Goal: Task Accomplishment & Management: Use online tool/utility

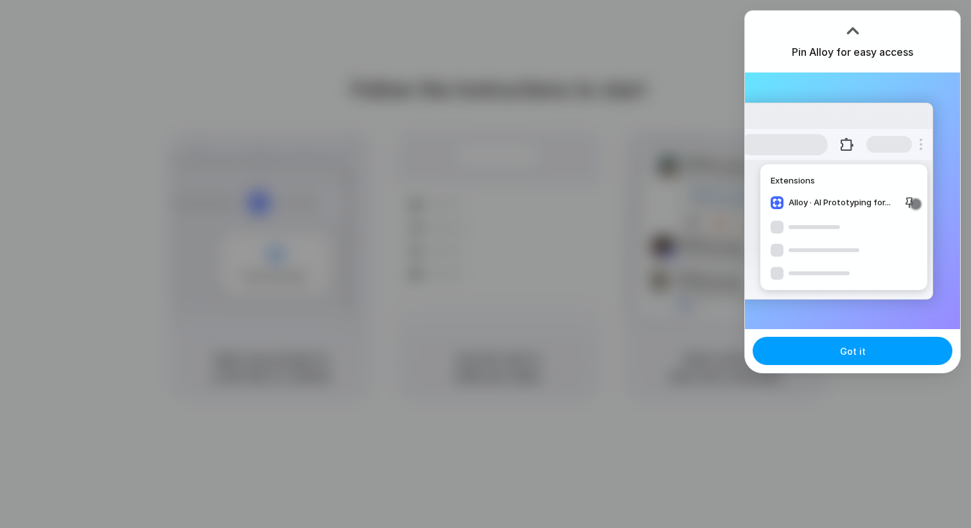
click at [802, 353] on button "Got it" at bounding box center [852, 351] width 200 height 28
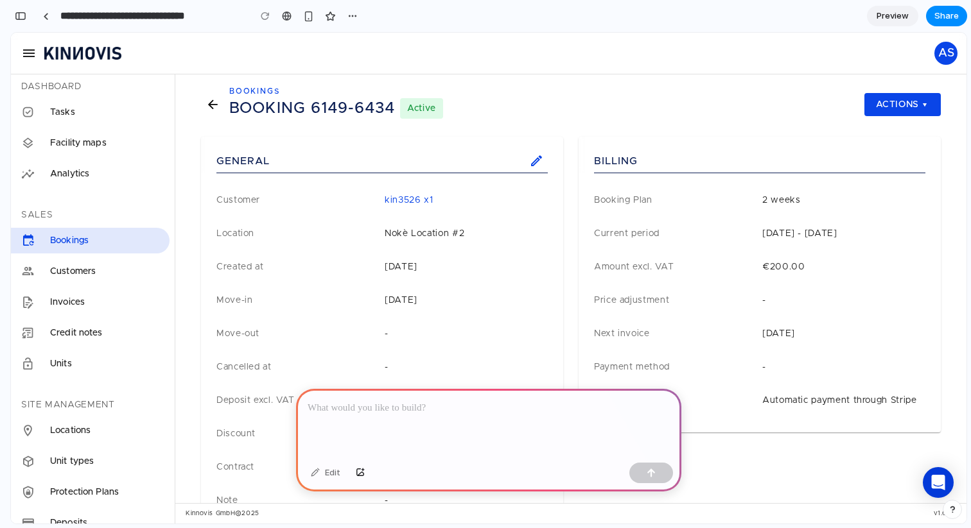
click at [363, 415] on div at bounding box center [488, 423] width 385 height 69
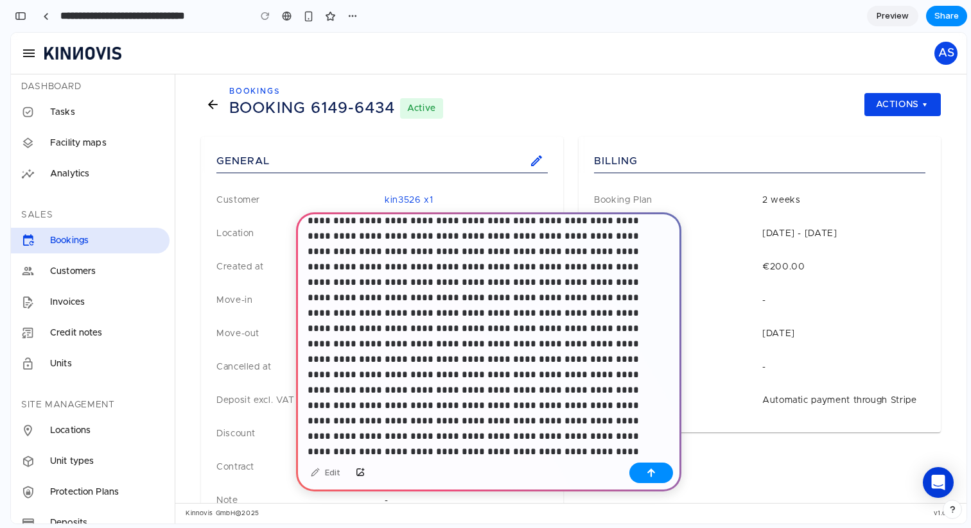
scroll to position [322, 0]
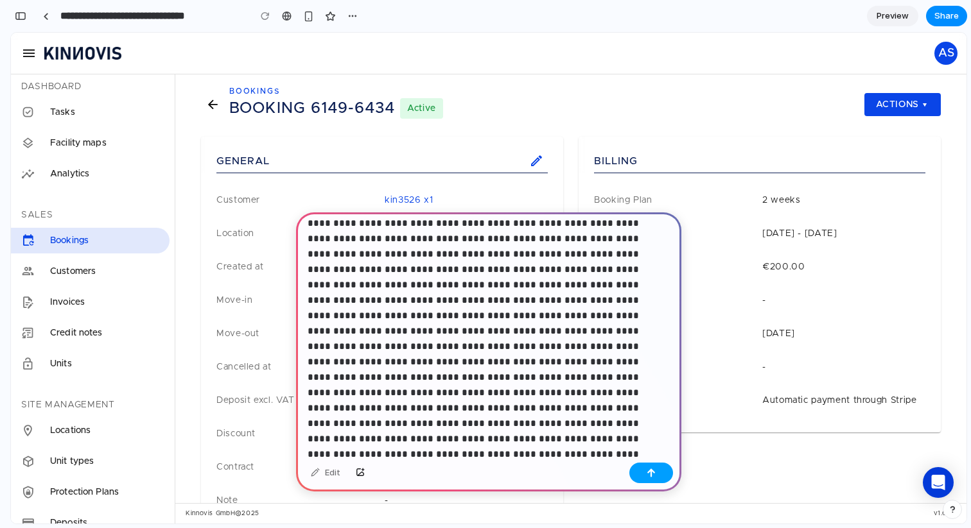
click at [646, 471] on button "button" at bounding box center [651, 473] width 44 height 21
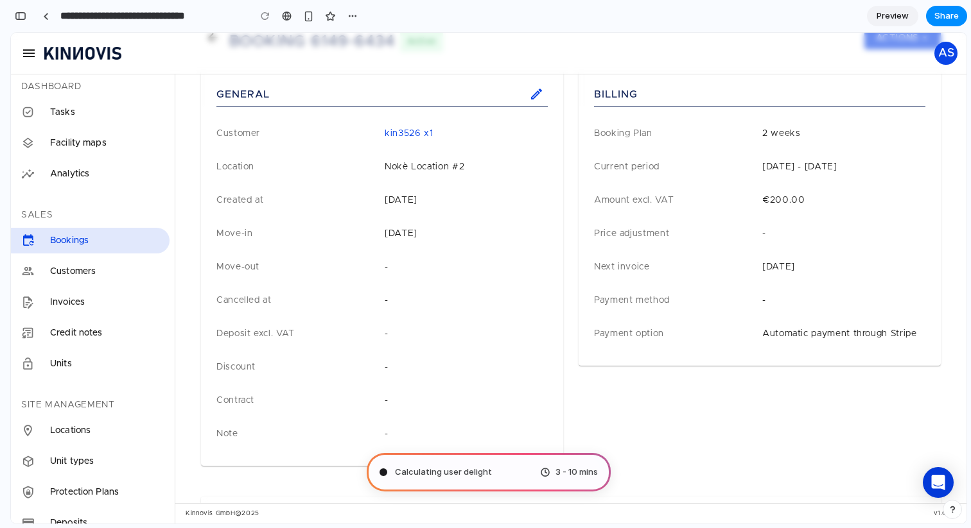
scroll to position [0, 0]
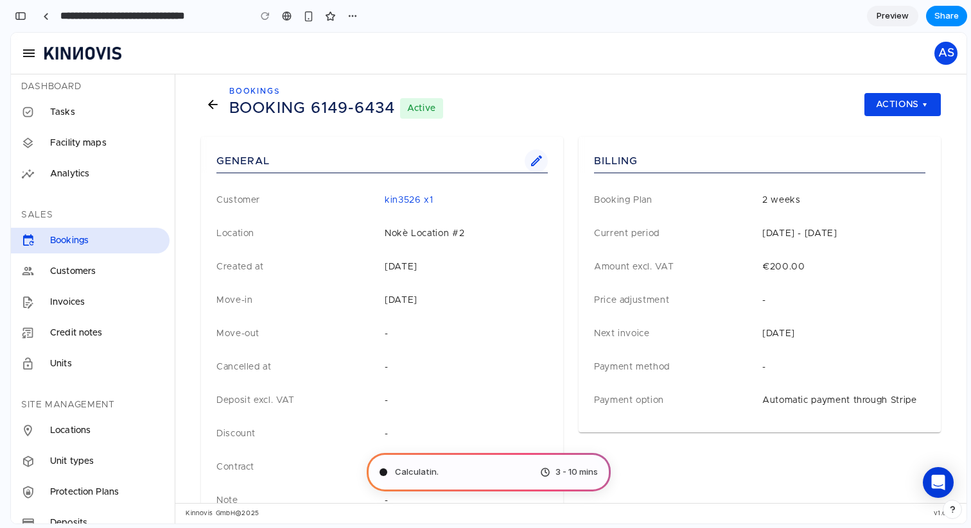
click at [530, 159] on icon at bounding box center [536, 161] width 15 height 15
click at [879, 105] on span "Actions" at bounding box center [902, 105] width 56 height 12
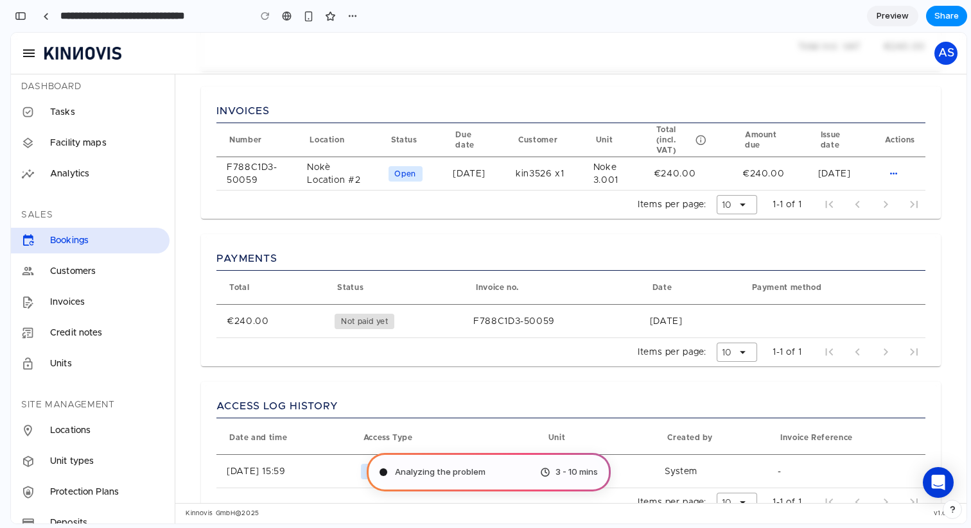
scroll to position [643, 0]
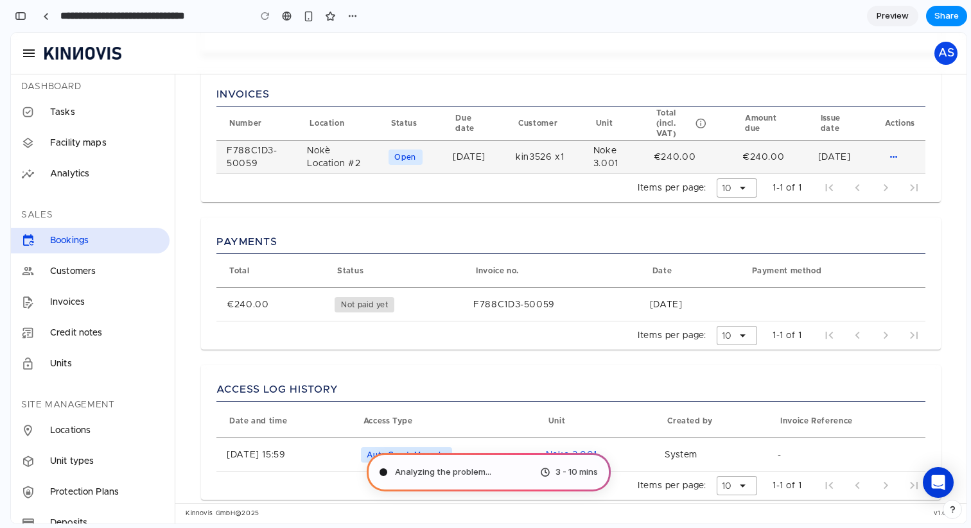
click at [402, 148] on link at bounding box center [410, 157] width 64 height 33
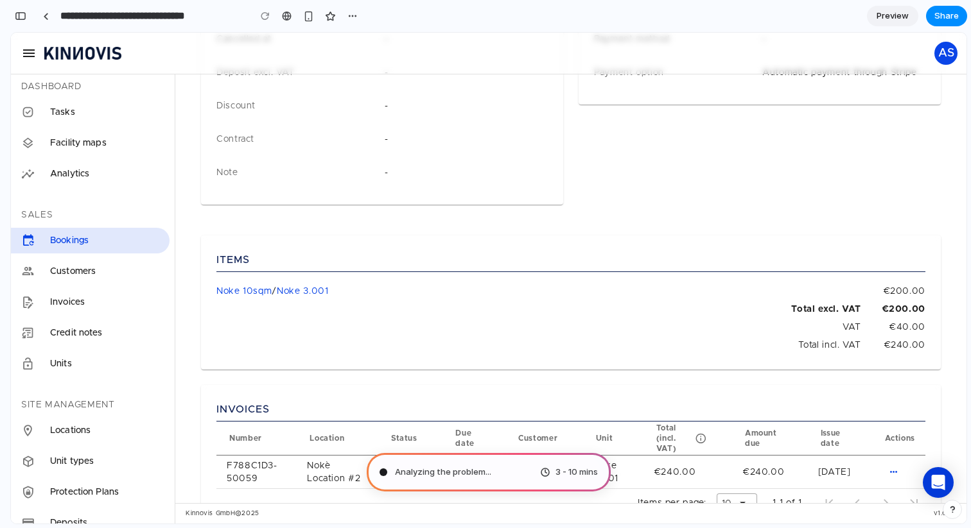
scroll to position [0, 0]
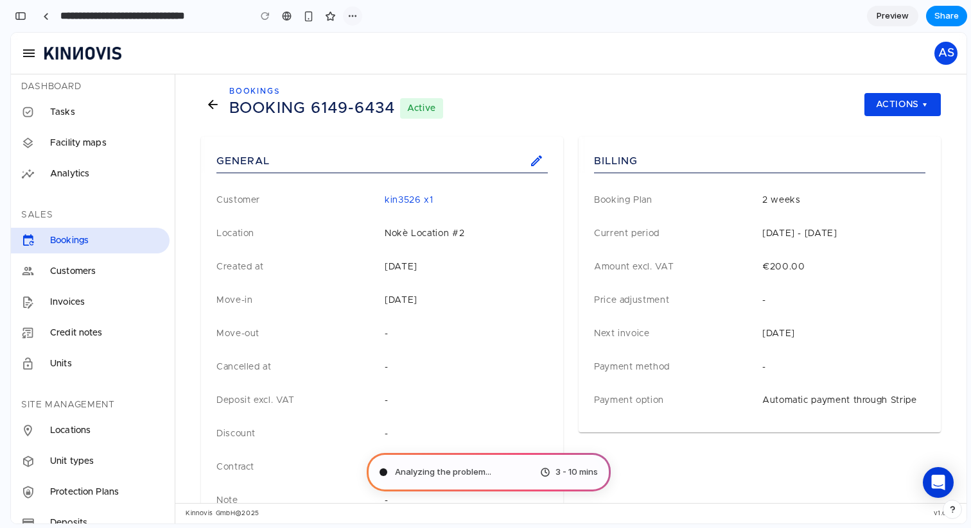
click at [343, 11] on div at bounding box center [352, 15] width 19 height 19
click at [344, 11] on button "button" at bounding box center [352, 15] width 19 height 19
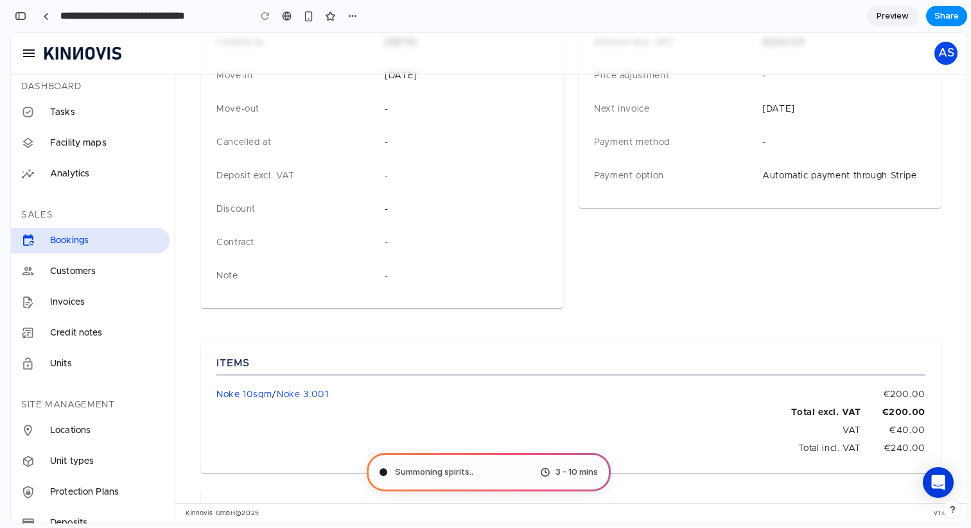
scroll to position [307, 0]
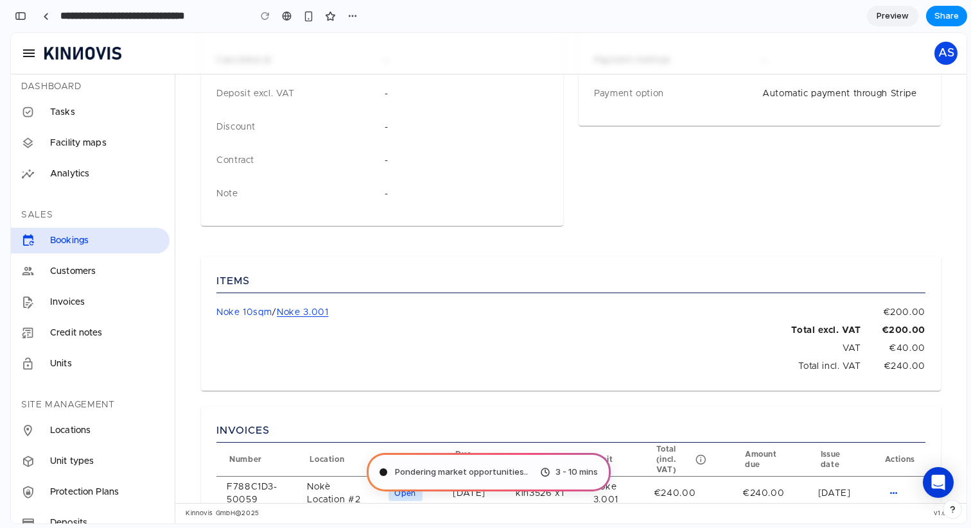
click at [299, 309] on span "Noke 3.001" at bounding box center [302, 312] width 51 height 13
click at [262, 314] on span "Noke 10sqm" at bounding box center [243, 312] width 55 height 13
click at [296, 314] on span "Noke 3.001" at bounding box center [302, 312] width 51 height 13
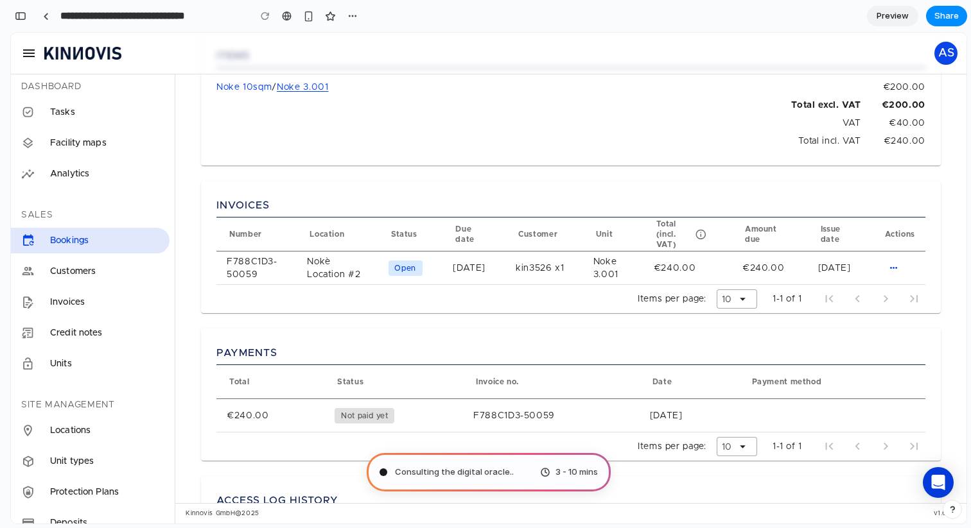
scroll to position [668, 0]
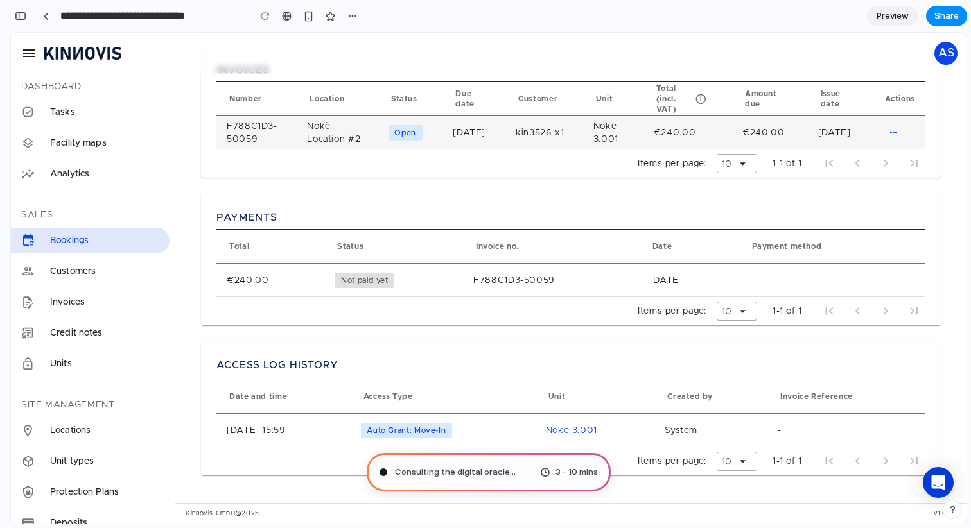
click at [334, 147] on link at bounding box center [338, 132] width 82 height 33
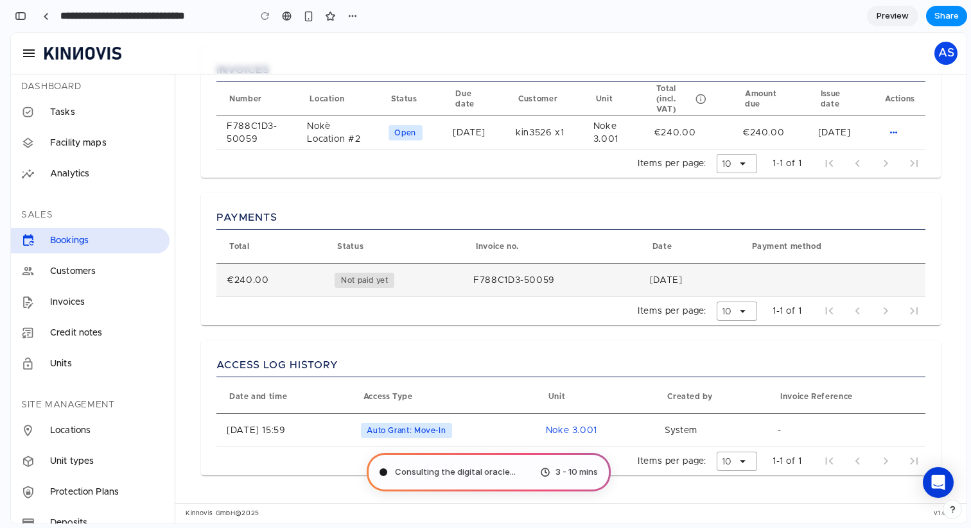
click at [344, 286] on span "Not paid yet" at bounding box center [364, 280] width 60 height 15
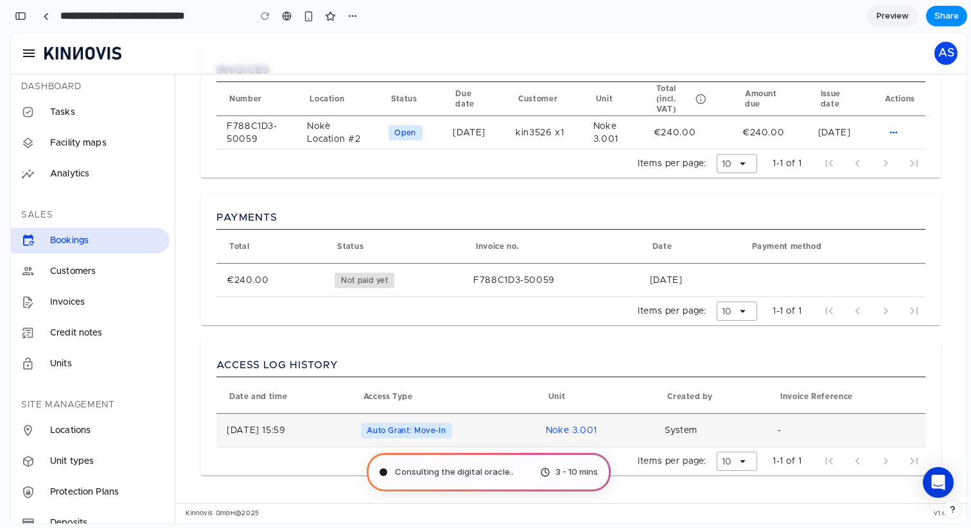
click at [347, 422] on td "[DATE] 15:59" at bounding box center [283, 430] width 134 height 33
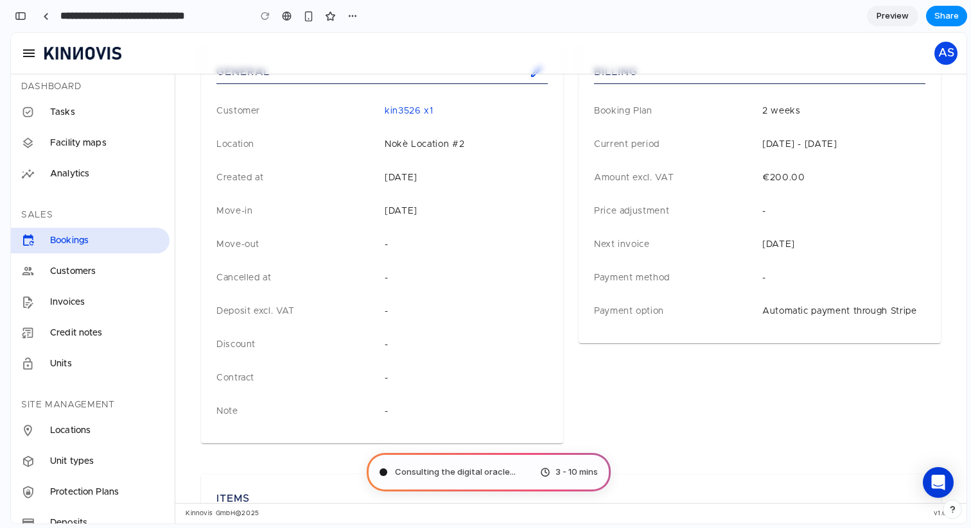
scroll to position [0, 0]
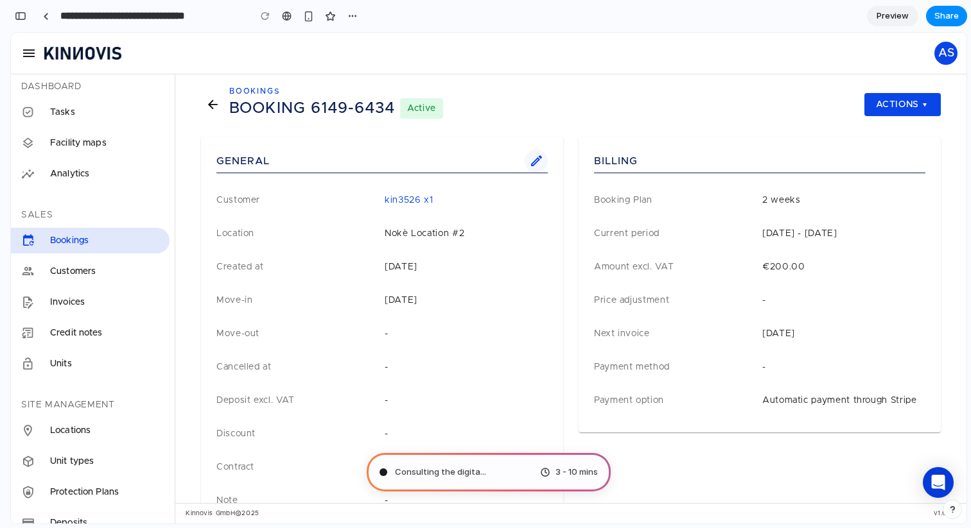
click at [532, 162] on icon at bounding box center [536, 161] width 15 height 15
click at [445, 468] on span "Untangling possibilities ..." at bounding box center [444, 472] width 99 height 13
type input "**********"
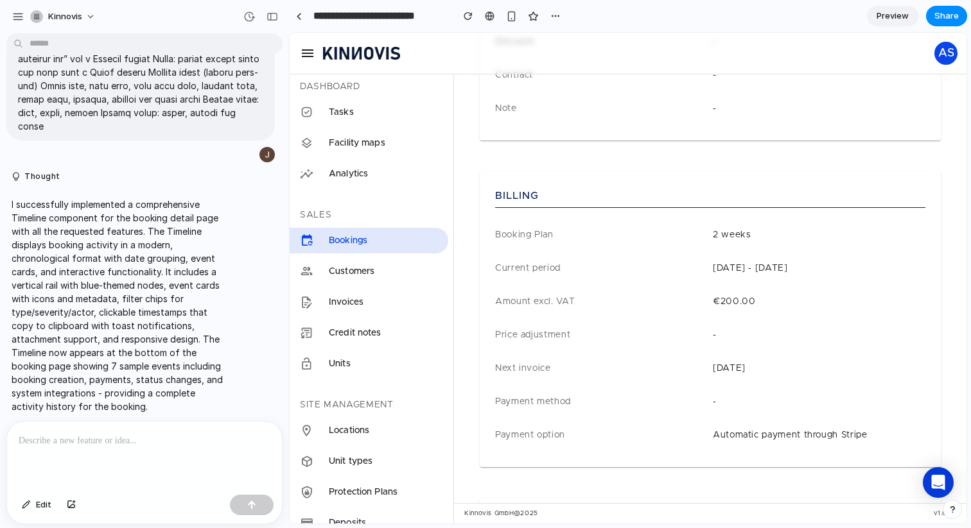
scroll to position [583, 0]
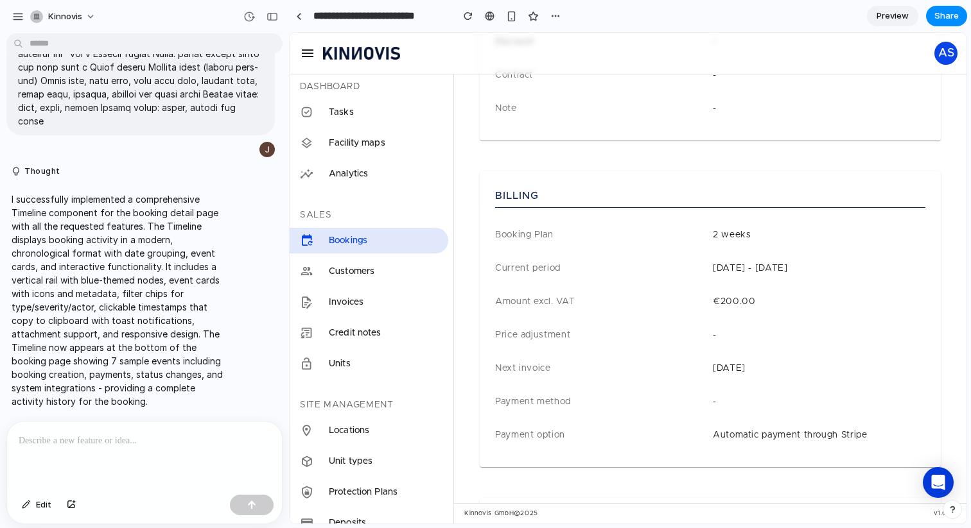
click at [559, 317] on th "Amount excl. VAT" at bounding box center [602, 301] width 215 height 33
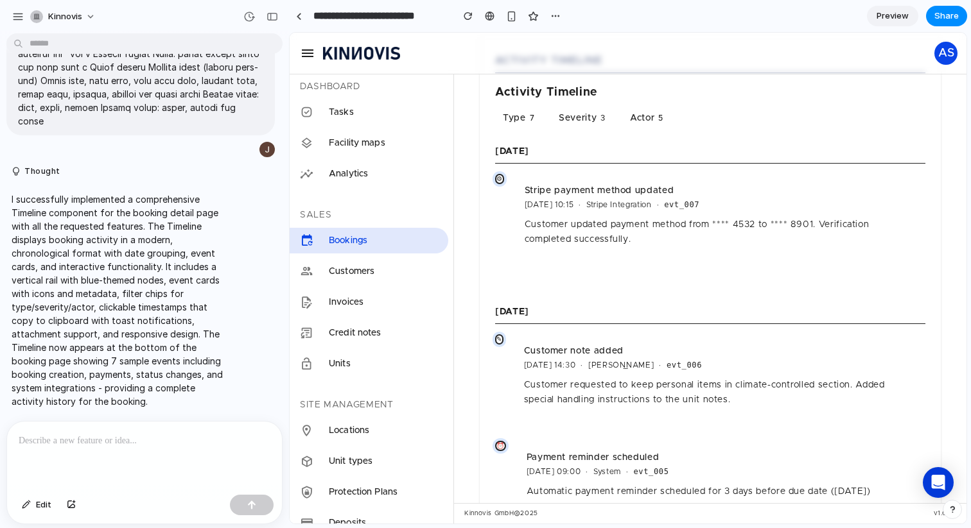
scroll to position [1470, 0]
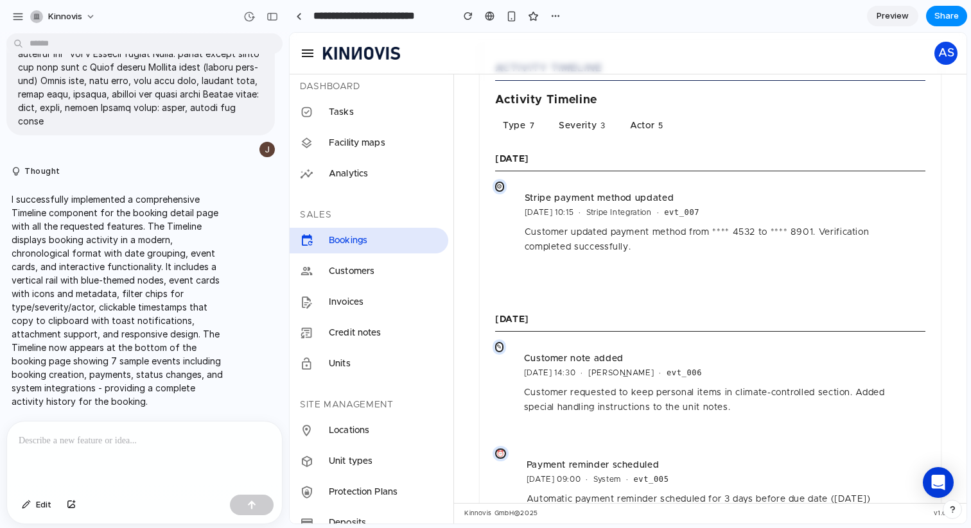
click at [564, 132] on button "Severity 3" at bounding box center [584, 125] width 66 height 13
click at [524, 132] on button "Type 7" at bounding box center [520, 125] width 51 height 13
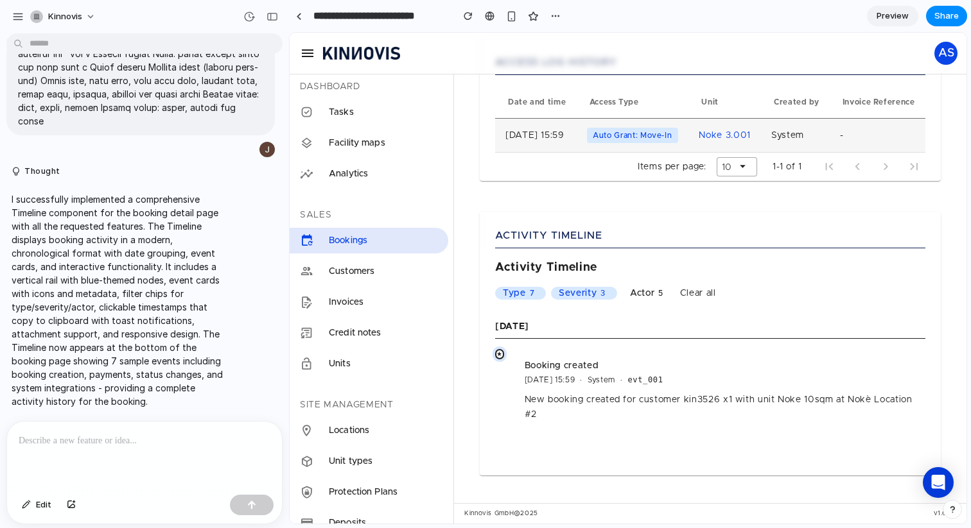
scroll to position [1313, 0]
click at [682, 291] on button "Clear all" at bounding box center [698, 293] width 36 height 13
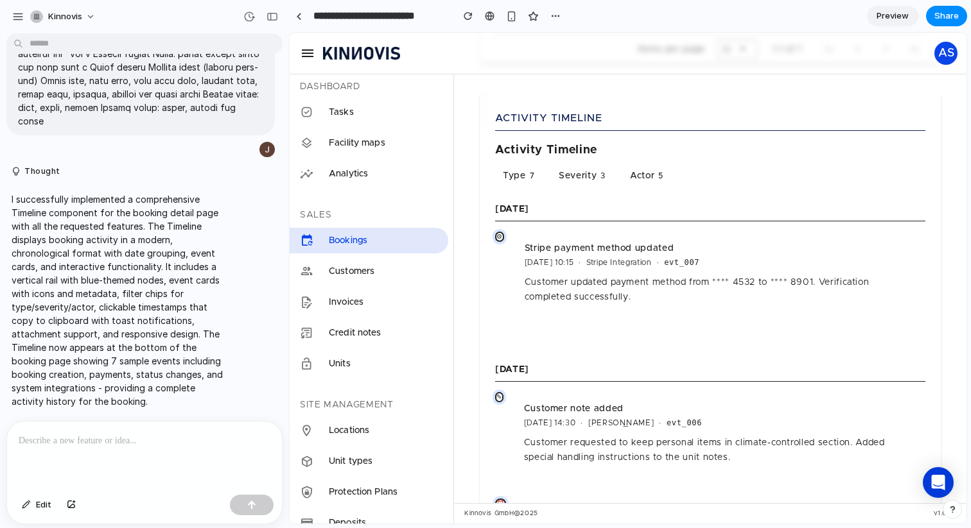
scroll to position [1405, 0]
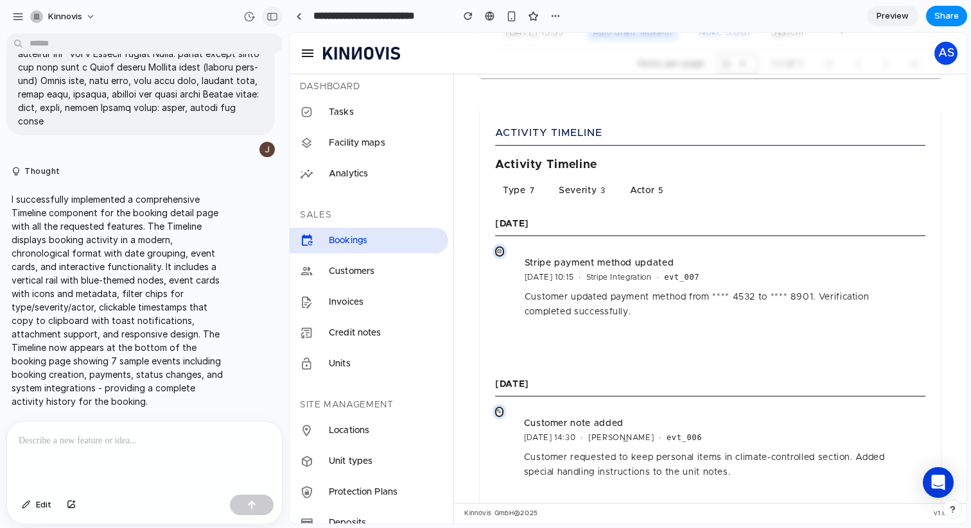
click at [274, 17] on div "button" at bounding box center [272, 16] width 12 height 9
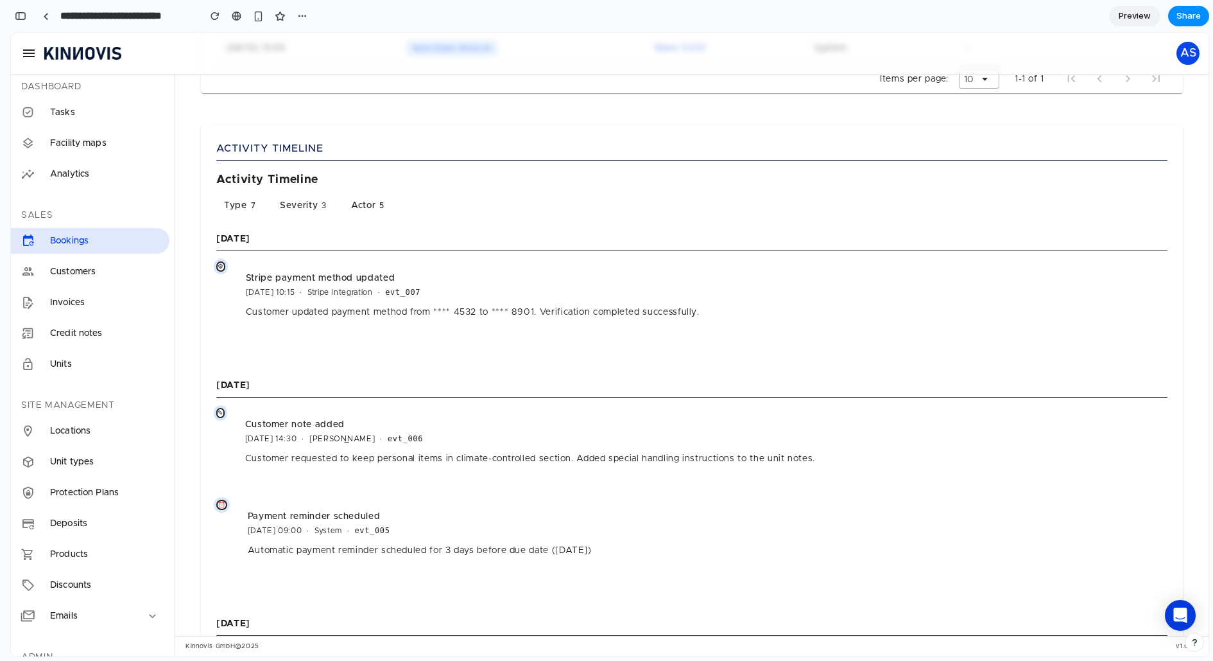
scroll to position [582, 0]
click at [970, 17] on span "Share" at bounding box center [1189, 16] width 24 height 13
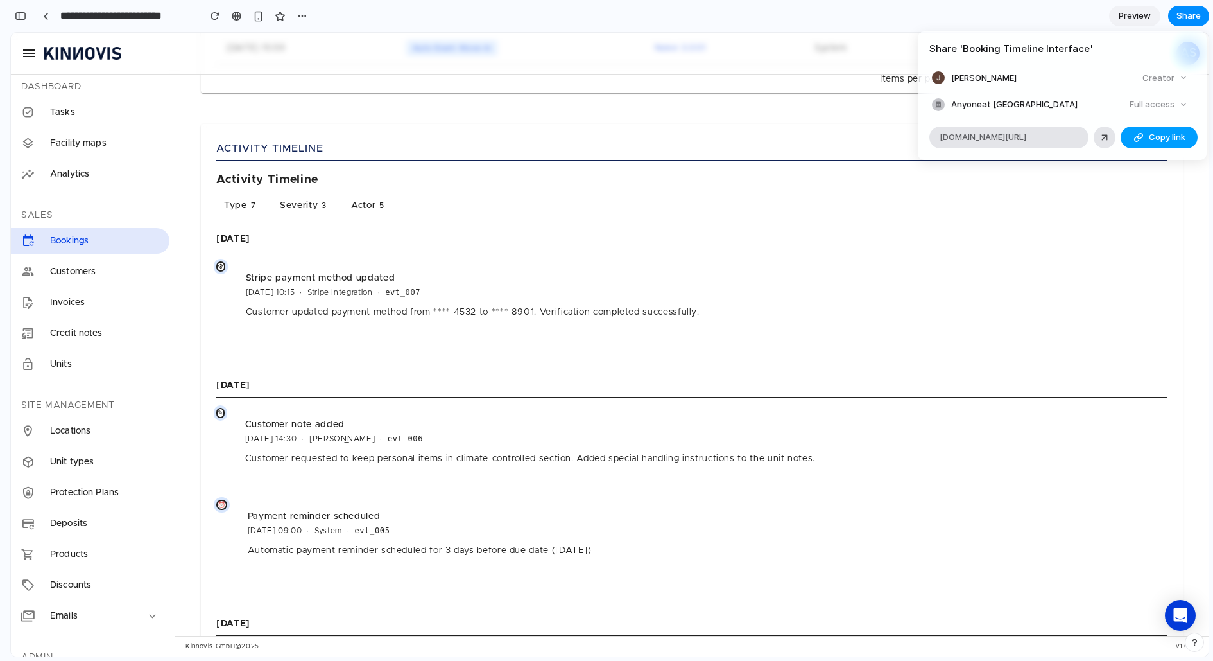
click at [970, 139] on div "button" at bounding box center [1139, 137] width 10 height 10
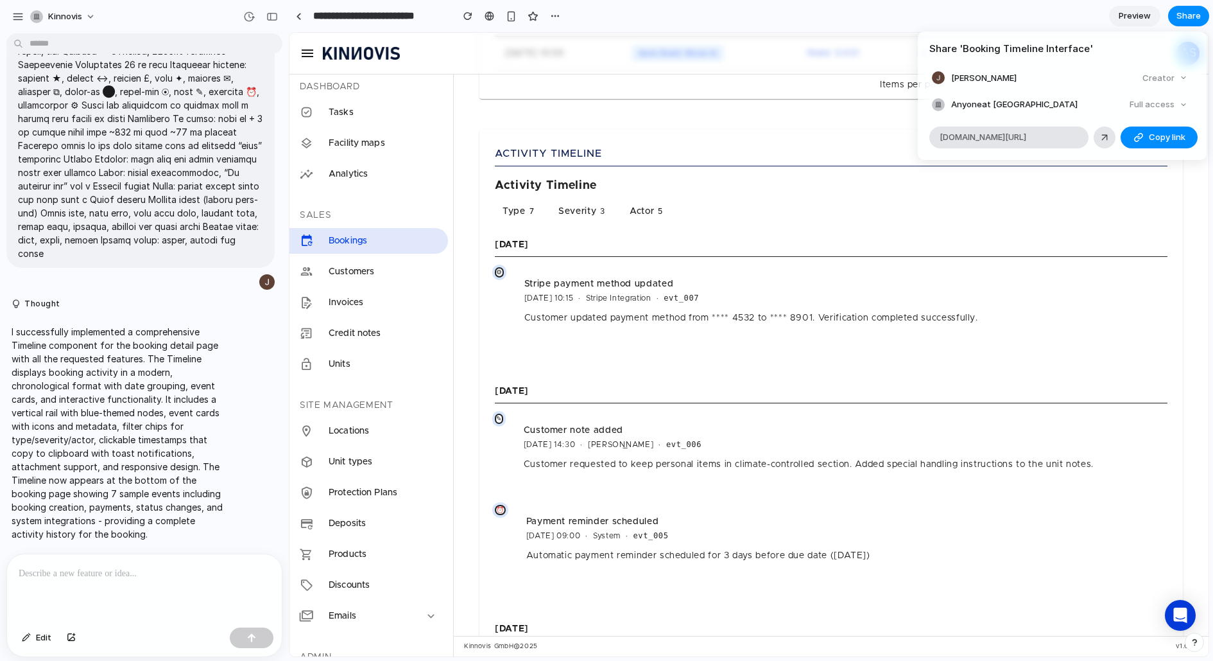
scroll to position [450, 0]
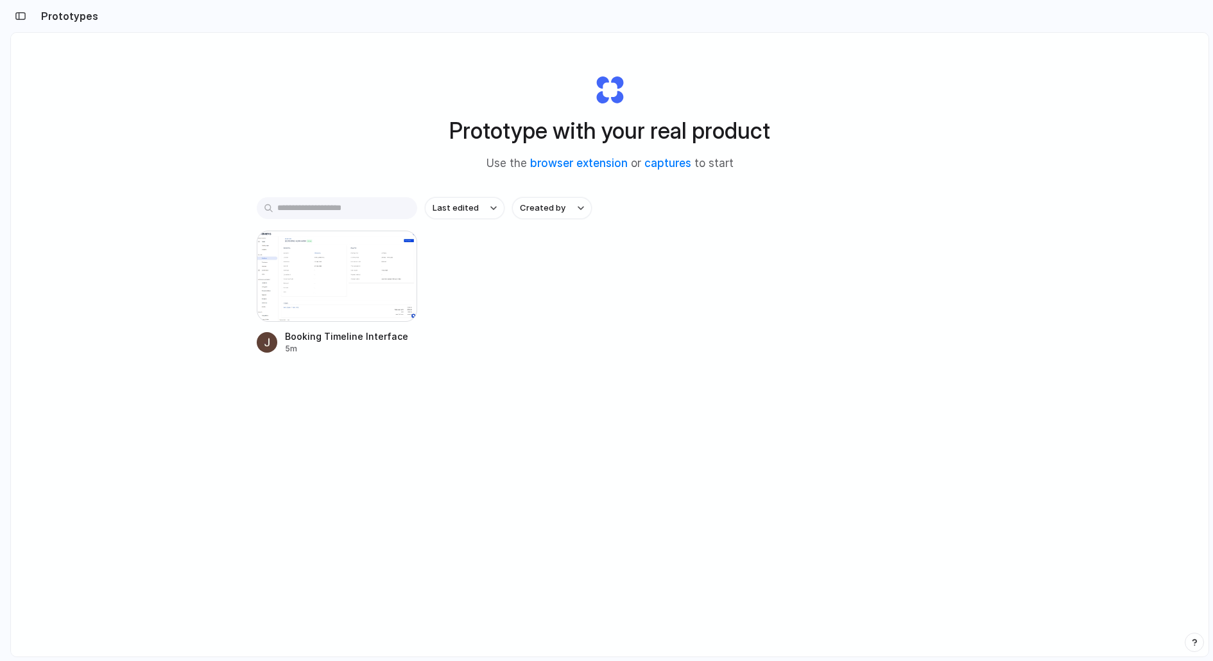
click at [48, 24] on div "Prototypes" at bounding box center [54, 16] width 88 height 26
click at [25, 18] on div "button" at bounding box center [21, 16] width 12 height 9
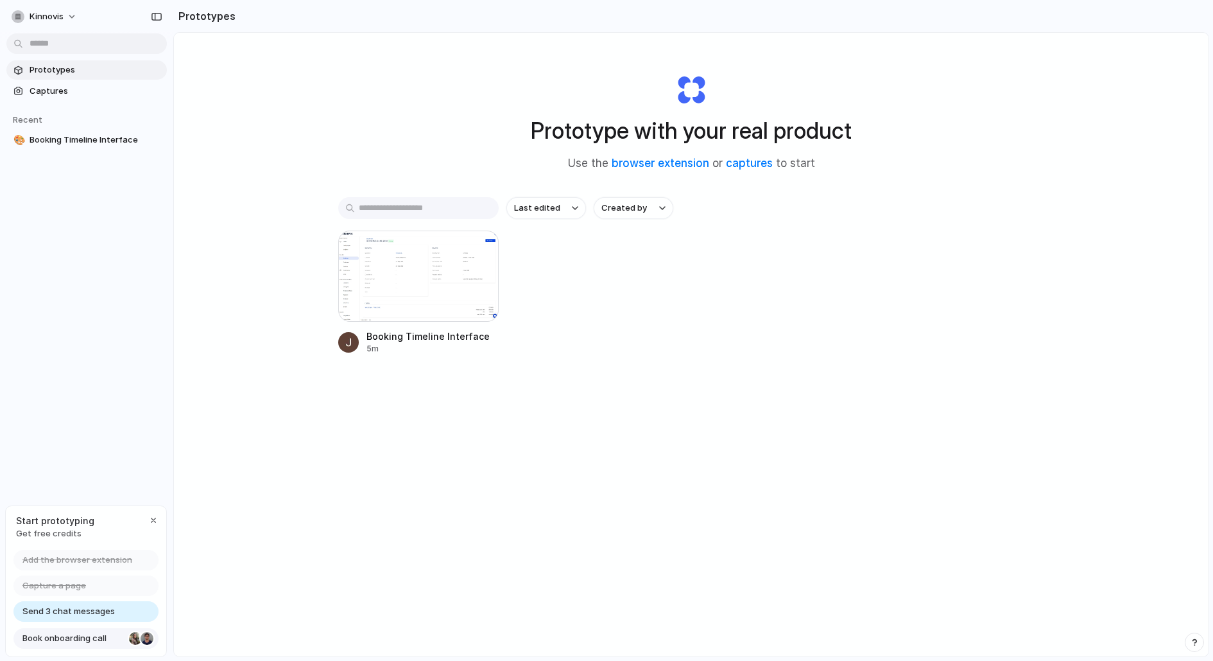
click at [151, 638] on div at bounding box center [147, 638] width 13 height 13
click at [552, 362] on div "Last edited Created by Booking Timeline Interface 5m" at bounding box center [691, 315] width 706 height 237
